Goal: Navigation & Orientation: Find specific page/section

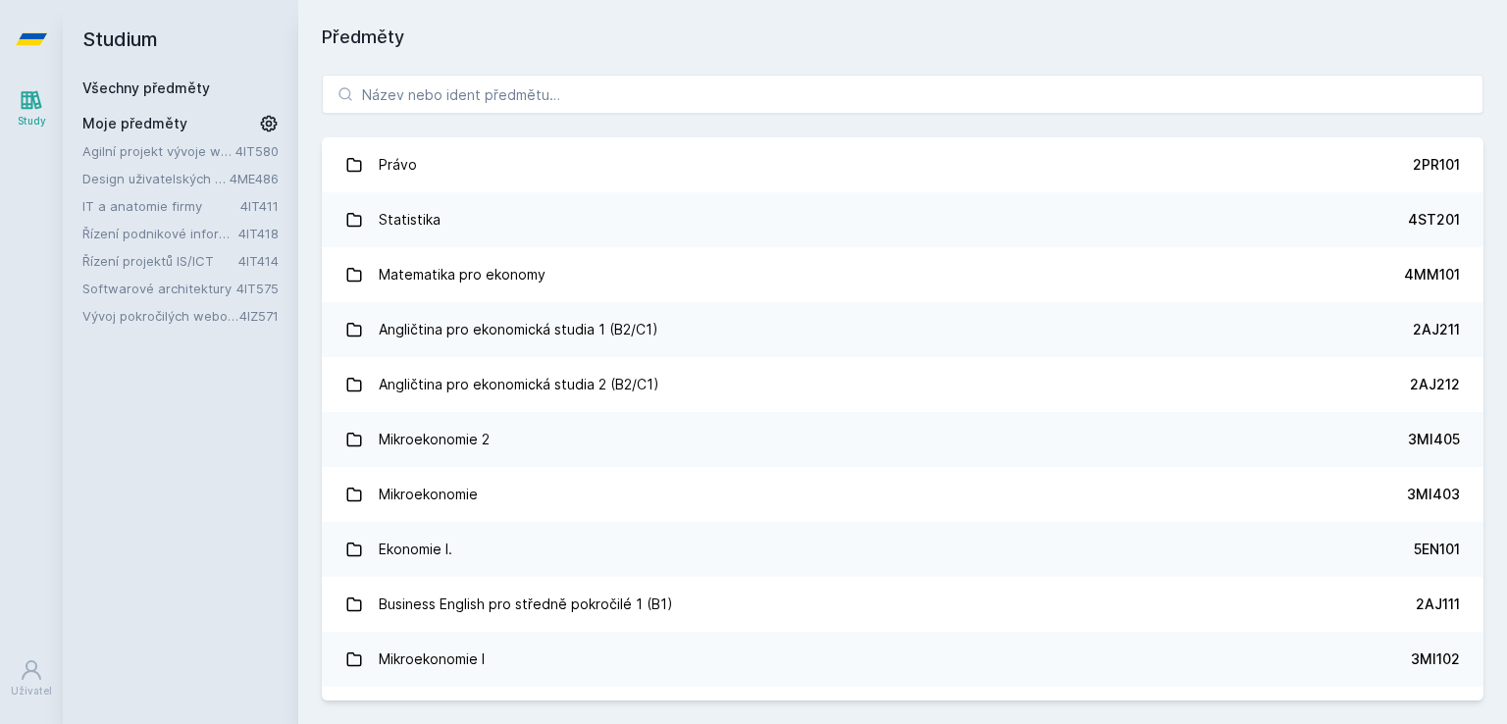
click at [121, 260] on link "Řízení projektů IS/ICT" at bounding box center [160, 261] width 156 height 20
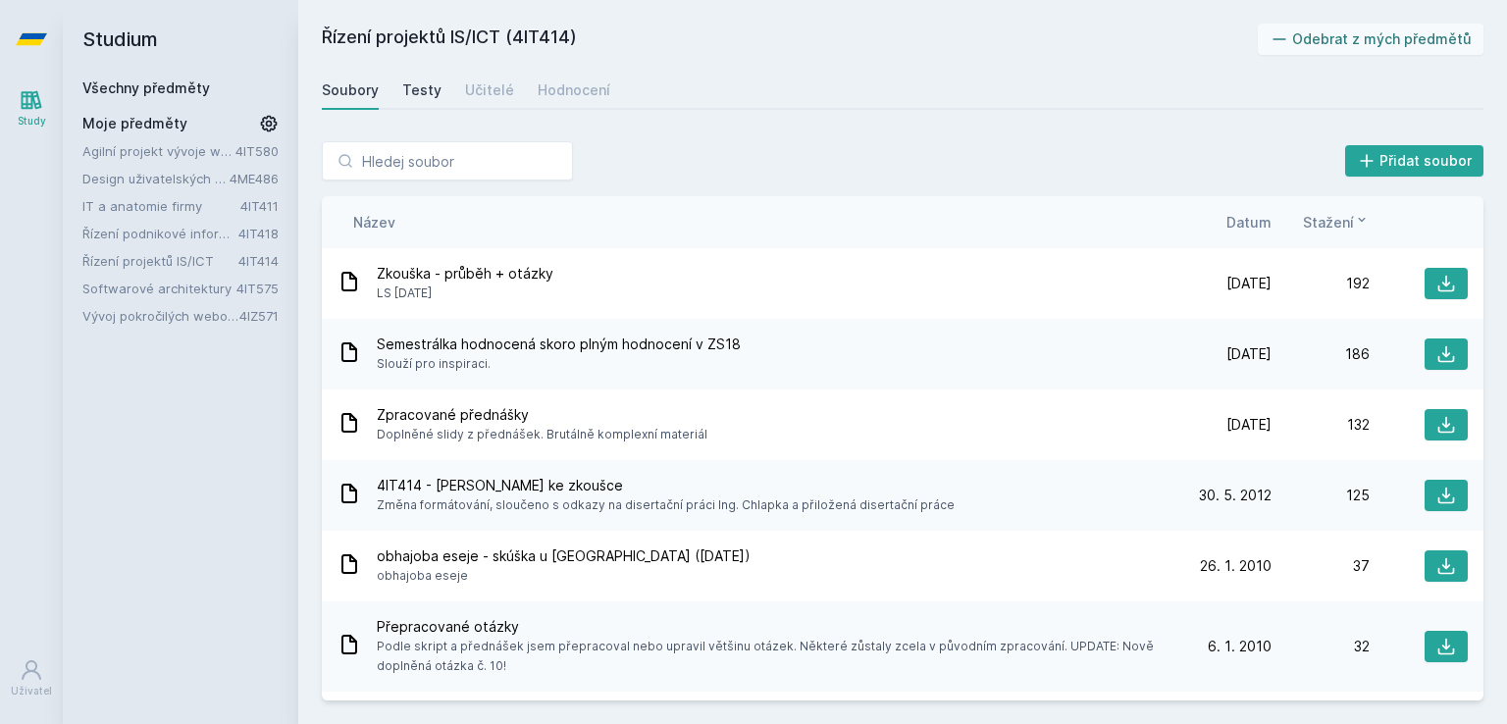
click at [415, 91] on div "Testy" at bounding box center [421, 90] width 39 height 20
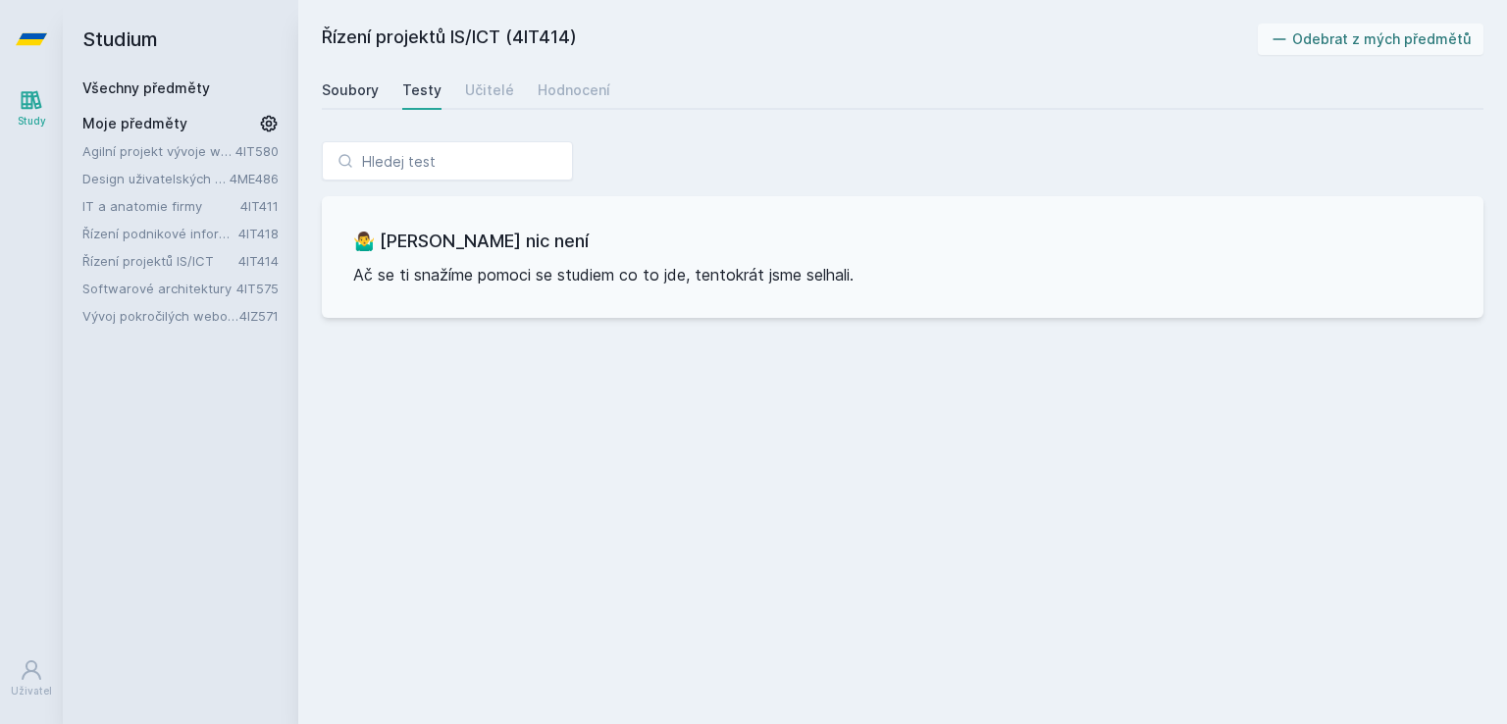
click at [363, 93] on div "Soubory" at bounding box center [350, 90] width 57 height 20
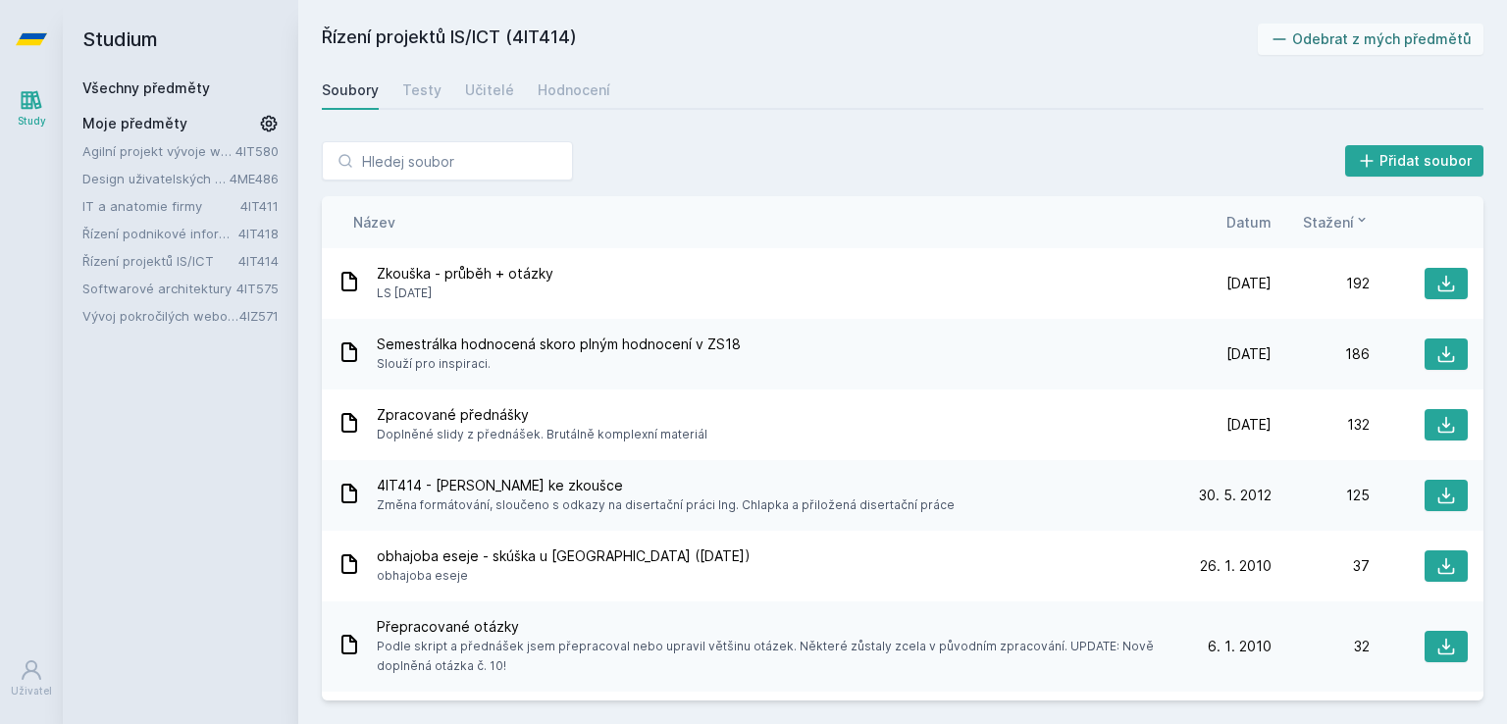
click at [668, 141] on div "Přidat soubor" at bounding box center [903, 160] width 1162 height 39
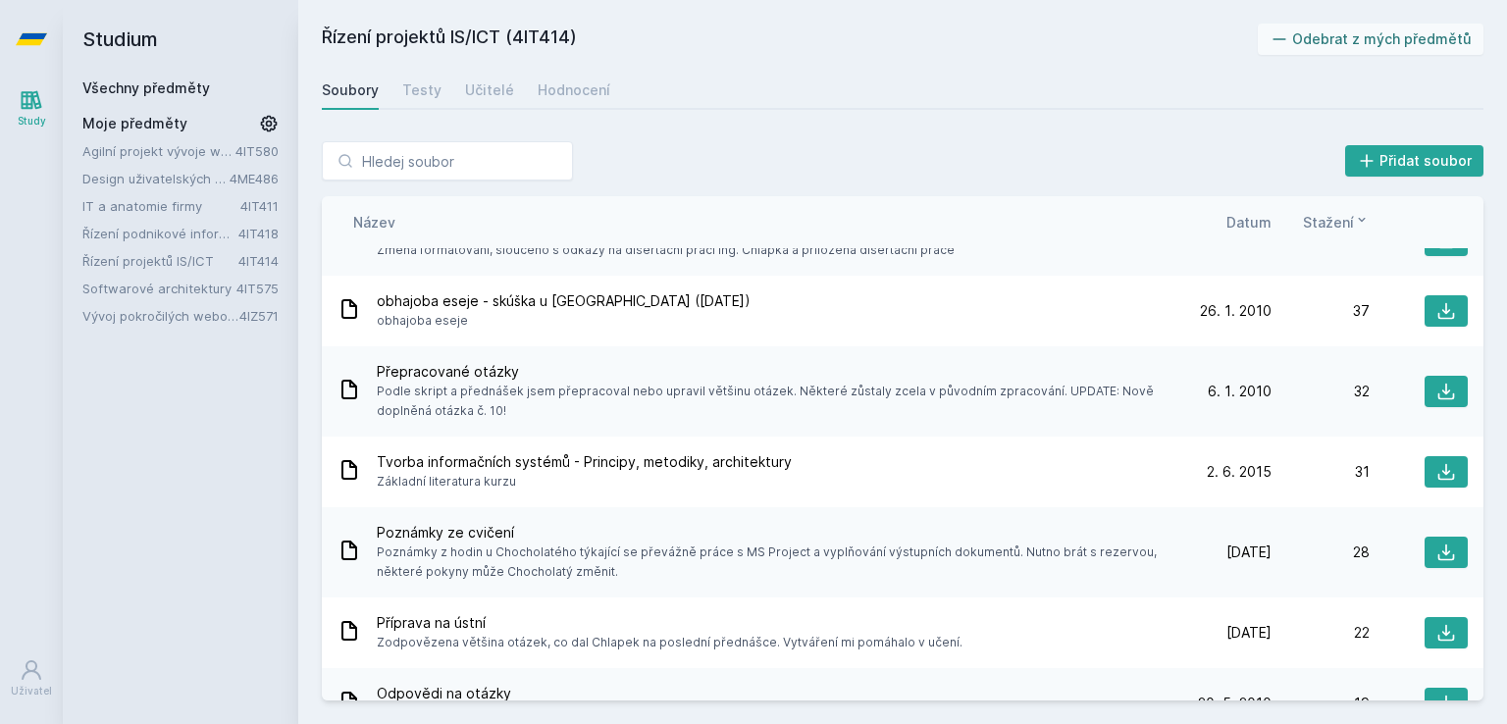
scroll to position [271, 0]
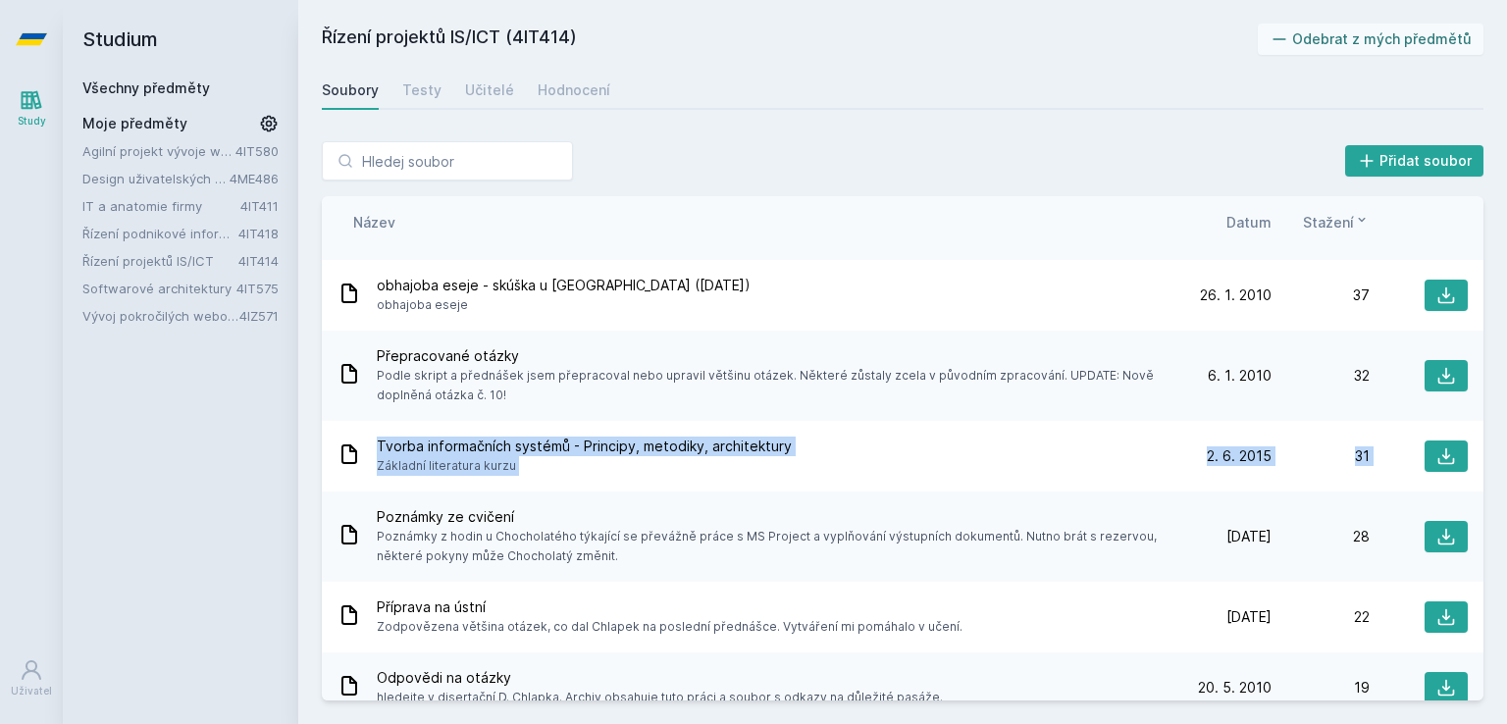
drag, startPoint x: 1484, startPoint y: 338, endPoint x: 1491, endPoint y: 421, distance: 82.7
click at [1491, 421] on div "Přidat soubor Řazení: Název Datum Stažení Název Datum Stažení Zkouška - průběh …" at bounding box center [902, 421] width 1209 height 606
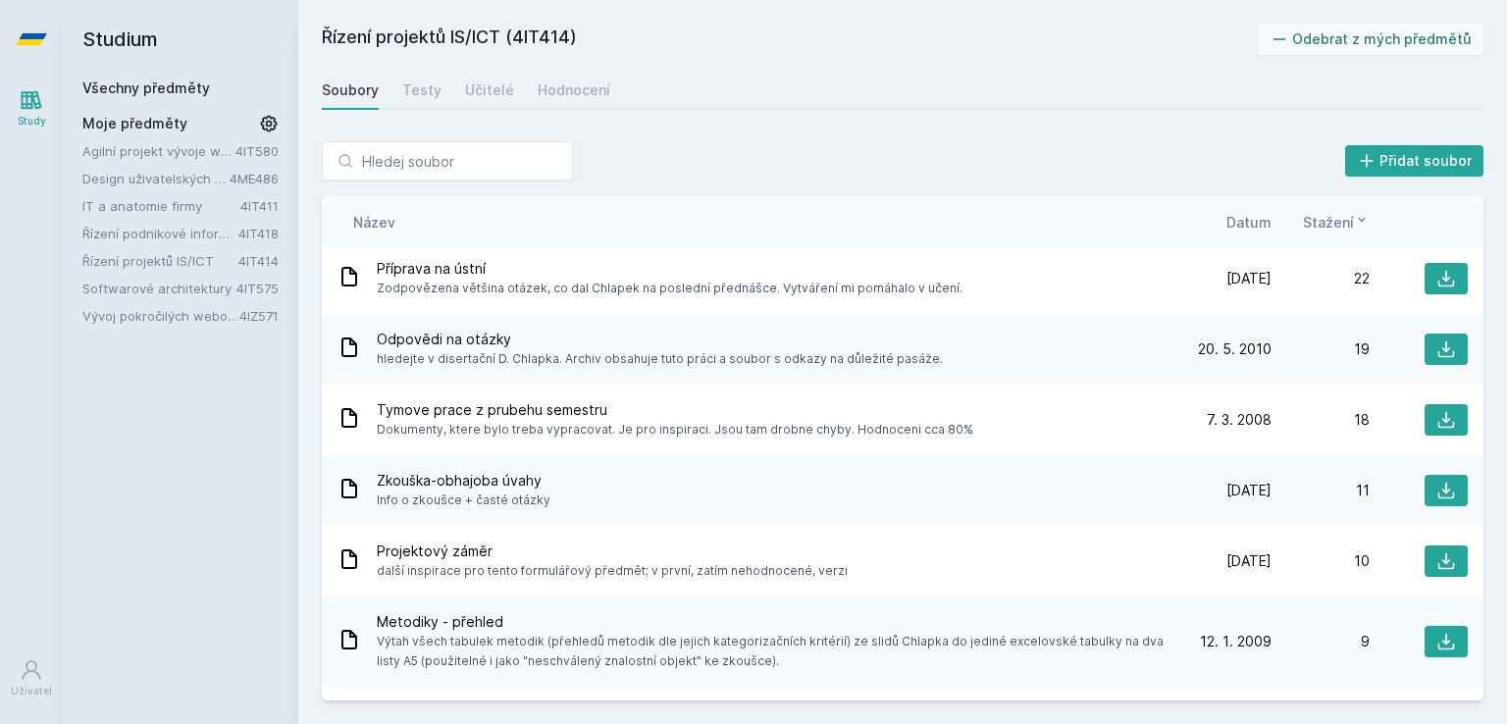
scroll to position [621, 0]
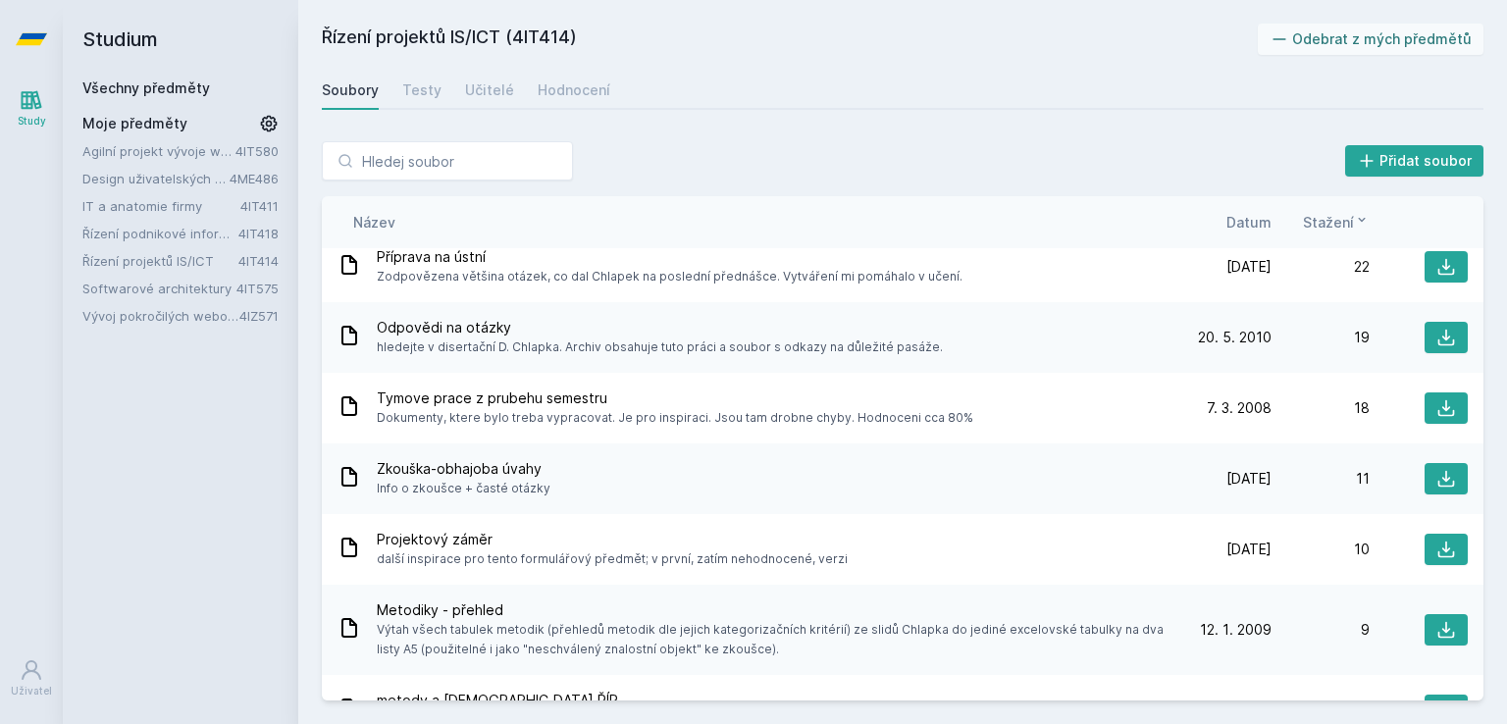
drag, startPoint x: 1490, startPoint y: 448, endPoint x: 1490, endPoint y: 471, distance: 22.6
click at [1490, 471] on div "Přidat soubor Řazení: Název Datum Stažení Název Datum Stažení Zkouška - průběh …" at bounding box center [902, 421] width 1209 height 606
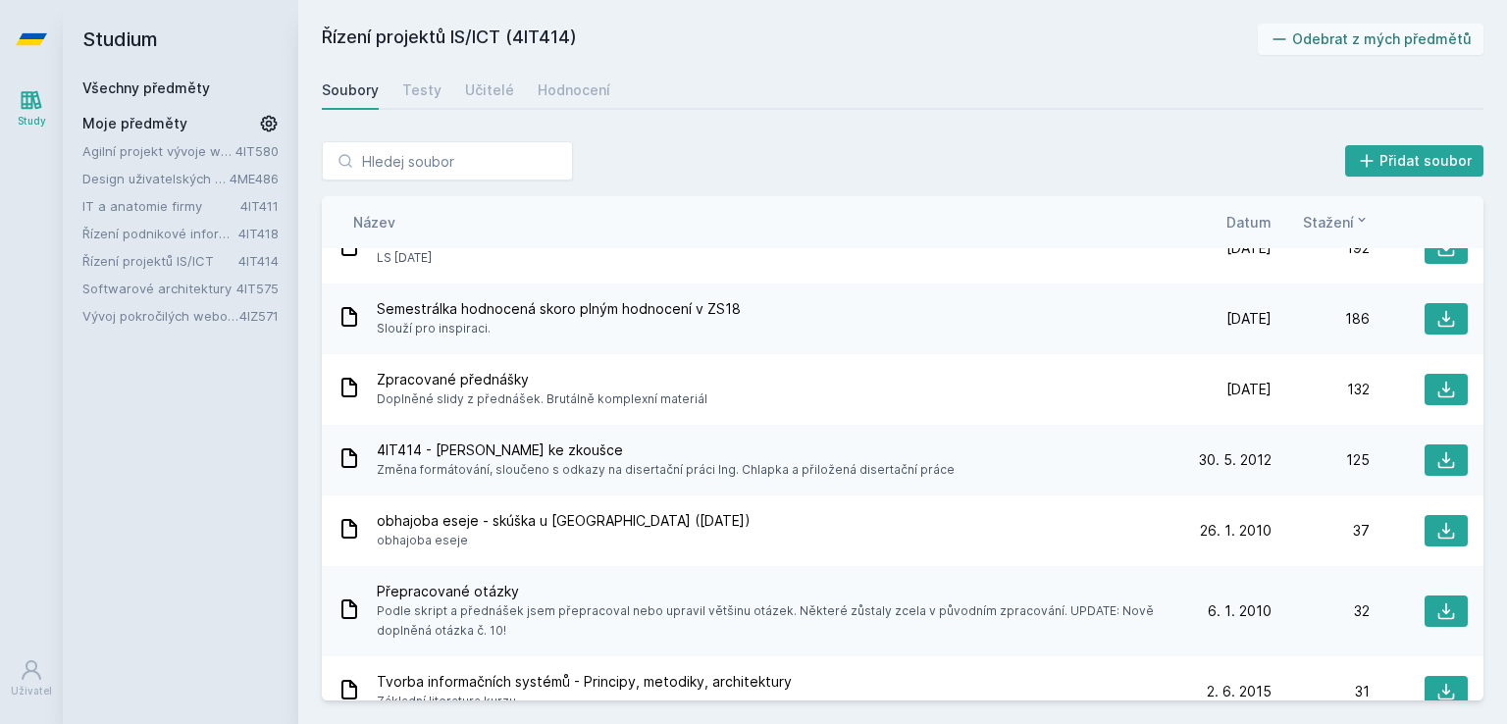
scroll to position [0, 0]
